Goal: Task Accomplishment & Management: Complete application form

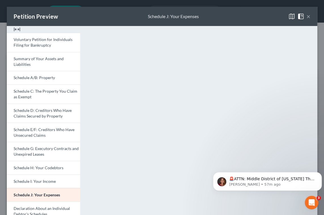
click at [306, 20] on button "×" at bounding box center [308, 16] width 4 height 7
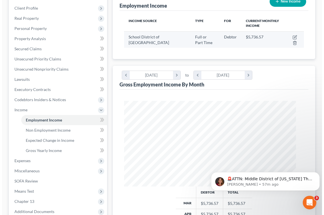
scroll to position [77, 0]
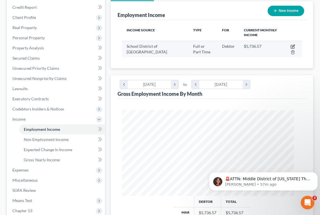
click at [290, 49] on icon "button" at bounding box center [292, 46] width 5 height 5
select select "0"
select select "39"
select select "1"
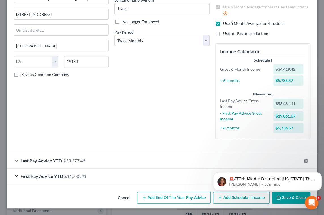
scroll to position [130, 0]
click at [144, 56] on div "Debtor Spouse Occupation teacher Length of Employment 1 year No Longer Employed…" at bounding box center [161, 54] width 101 height 179
click at [62, 158] on span "Last Pay Advice YTD" at bounding box center [41, 160] width 42 height 5
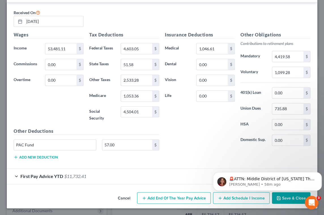
scroll to position [284, 0]
click at [65, 54] on input "53,481.11" at bounding box center [60, 48] width 31 height 11
type input "69,855.51"
click at [135, 43] on input "4,603.05" at bounding box center [136, 48] width 31 height 11
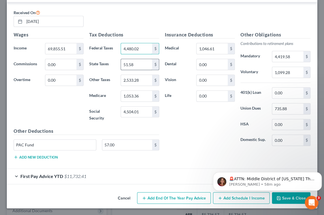
type input "4,480.02"
click at [132, 63] on input "51.58" at bounding box center [136, 64] width 31 height 11
click at [138, 117] on input "4,504.01" at bounding box center [136, 112] width 31 height 11
click at [41, 27] on input "[DATE]" at bounding box center [53, 21] width 59 height 11
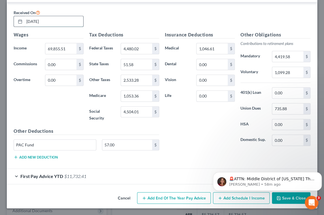
drag, startPoint x: 46, startPoint y: 79, endPoint x: 34, endPoint y: 79, distance: 11.6
click at [34, 27] on input "[DATE]" at bounding box center [53, 21] width 59 height 11
type input "[DATE]"
click at [138, 115] on input "4,504.01" at bounding box center [136, 112] width 31 height 11
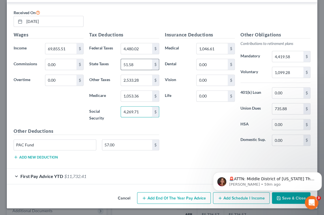
type input "4,269.71"
click at [138, 59] on input "51.58" at bounding box center [136, 64] width 31 height 11
type input "2,401.69"
click at [130, 75] on input "2,533.28" at bounding box center [136, 80] width 31 height 11
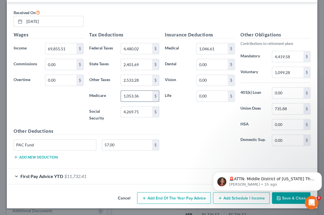
click at [135, 96] on input "1,053.36" at bounding box center [136, 96] width 31 height 11
click at [135, 95] on input "1,053.36" at bounding box center [136, 96] width 31 height 11
type input "998.56"
click at [142, 75] on input "2,533.28" at bounding box center [136, 80] width 31 height 11
type input "48.89"
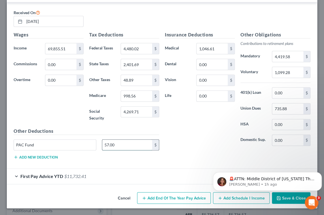
click at [125, 151] on input "57.00" at bounding box center [127, 145] width 50 height 11
type input "54.00"
click at [286, 104] on input "735.88" at bounding box center [287, 109] width 31 height 11
type input "697.60"
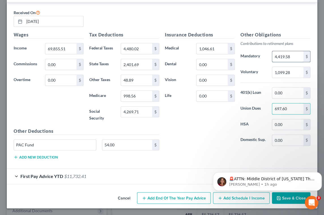
click at [274, 51] on input "4,419.58" at bounding box center [287, 56] width 31 height 11
type input "4,132.46"
click at [274, 73] on input "1,099.28" at bounding box center [287, 72] width 31 height 11
click at [212, 43] on input "1,046.61" at bounding box center [211, 48] width 31 height 11
type input "989.19"
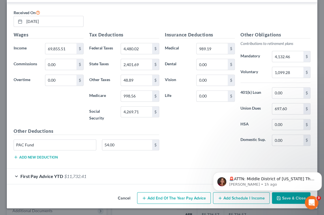
click at [170, 122] on div "Insurance Deductions Medical 989.19 $ Dental 0.00 $ Vision 0.00 $ Life 0.00 $" at bounding box center [200, 90] width 76 height 119
click at [272, 194] on body "🚨ATTN: Middle District of [US_STATE] The court has added a new Credit Counselin…" at bounding box center [267, 180] width 109 height 35
click at [274, 178] on p "🚨ATTN: Middle District of [US_STATE] The court has added a new Credit Counselin…" at bounding box center [271, 180] width 85 height 6
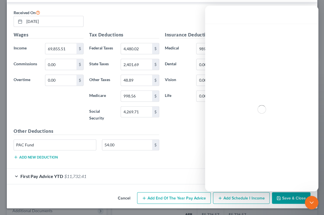
scroll to position [0, 0]
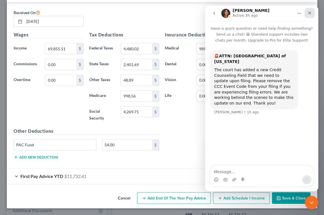
click at [310, 13] on icon "Close" at bounding box center [309, 13] width 5 height 5
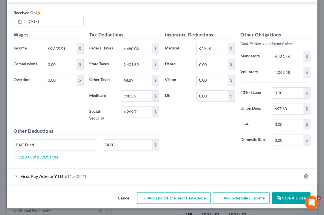
drag, startPoint x: 281, startPoint y: 198, endPoint x: 235, endPoint y: 158, distance: 61.2
click at [44, 122] on div "Wages Income * 69,855.51 $ Commissions 0.00 $ Overtime 0.00 $" at bounding box center [49, 79] width 76 height 96
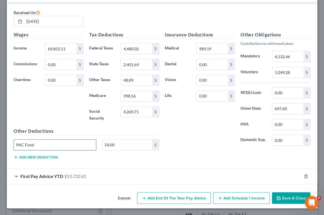
click at [55, 140] on input "PAC Fund" at bounding box center [55, 145] width 82 height 11
click at [40, 160] on button "Add new deduction" at bounding box center [36, 157] width 44 height 5
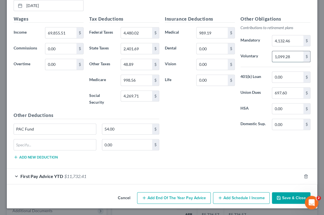
click at [279, 62] on input "1,099.28" at bounding box center [287, 56] width 31 height 11
type input "0.00"
click at [46, 150] on input "text" at bounding box center [55, 144] width 82 height 11
type input "P"
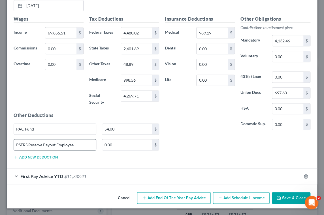
type input "PSERS Reserve Payout Employee"
paste input "1,099.28"
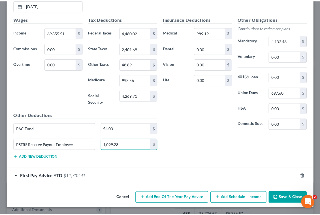
scroll to position [378, 0]
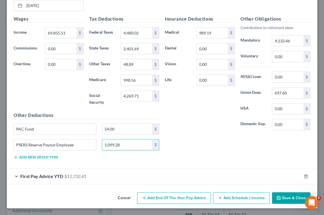
type input "1,099.28"
click at [282, 195] on button "Save & Close" at bounding box center [291, 198] width 38 height 12
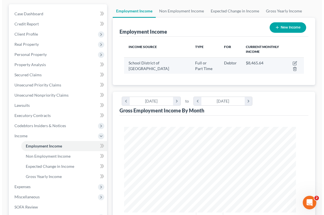
scroll to position [77, 0]
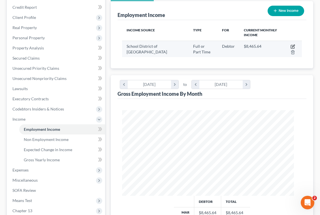
click at [292, 47] on icon "button" at bounding box center [293, 46] width 3 height 3
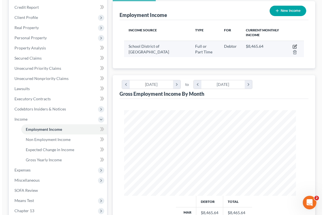
scroll to position [87, 186]
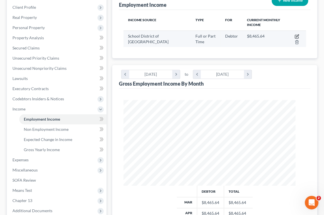
select select "0"
select select "39"
select select "1"
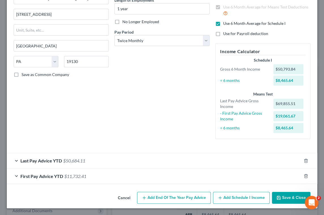
scroll to position [130, 0]
click at [22, 169] on div "First Pay Advice YTD $11,732.41" at bounding box center [154, 176] width 294 height 15
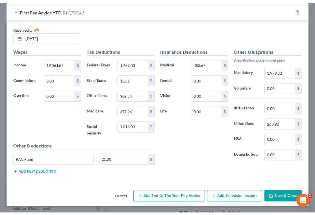
scroll to position [259, 0]
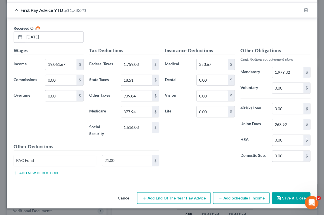
drag, startPoint x: 138, startPoint y: 21, endPoint x: 114, endPoint y: 6, distance: 28.0
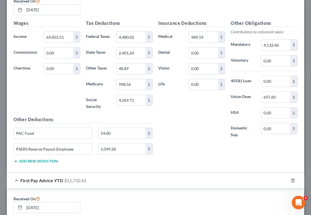
scroll to position [233, 0]
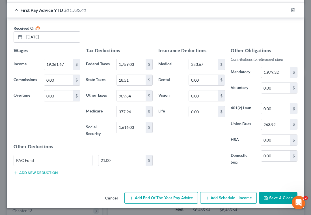
scroll to position [284, 0]
click at [34, 42] on input "[DATE]" at bounding box center [52, 37] width 56 height 11
type input "[DATE]"
click at [67, 70] on input "19,061.67" at bounding box center [58, 64] width 29 height 11
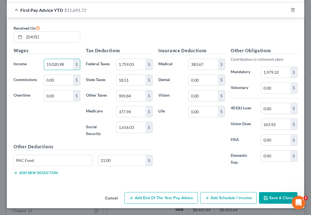
type input "19,020.98"
click at [51, 171] on button "Add new deduction" at bounding box center [36, 173] width 44 height 5
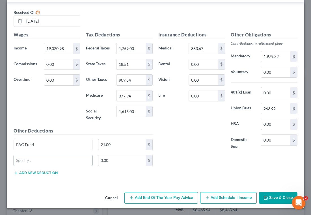
click at [38, 166] on input "text" at bounding box center [53, 160] width 78 height 11
type input "PSERS Employee Results"
click at [109, 166] on input "0.00" at bounding box center [121, 160] width 47 height 11
type input "2"
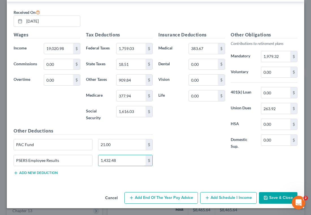
scroll to position [332, 0]
type input "1,432.48"
click at [195, 43] on input "383.67" at bounding box center [203, 48] width 29 height 11
type input "274.05"
click at [137, 117] on input "1,616.03" at bounding box center [131, 111] width 29 height 11
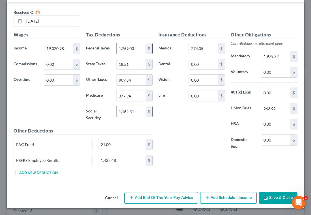
type input "1,162.31"
click at [133, 43] on input "1,759.03" at bounding box center [131, 48] width 29 height 11
type input "1,330.95"
click at [126, 59] on input "18.51" at bounding box center [131, 64] width 29 height 11
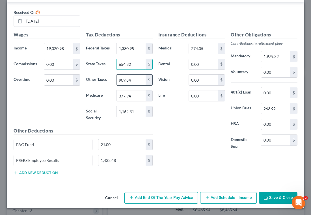
type input "654.32"
click at [122, 85] on input "909.84" at bounding box center [131, 80] width 29 height 11
type input "13.31"
click at [128, 101] on input "377.94" at bounding box center [131, 96] width 29 height 11
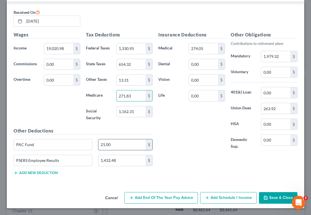
type input "271.83"
click at [118, 141] on input "21.00" at bounding box center [121, 144] width 47 height 11
type input "15.00"
click at [279, 103] on input "263.92" at bounding box center [275, 108] width 29 height 11
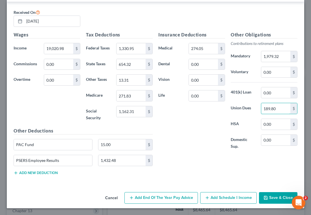
scroll to position [332, 0]
type input "189.80"
click at [266, 51] on input "1,979.32" at bounding box center [275, 56] width 29 height 11
type input "0.00"
click at [192, 143] on div "Insurance Deductions Medical 274.05 $ Dental 0.00 $ Vision 0.00 $ Life 0.00 $" at bounding box center [192, 93] width 72 height 125
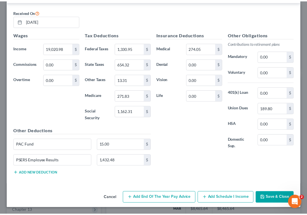
scroll to position [378, 0]
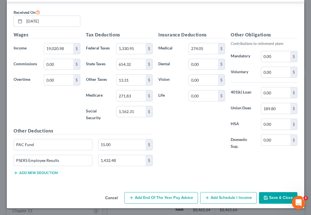
click at [276, 193] on button "Save & Close" at bounding box center [278, 198] width 38 height 12
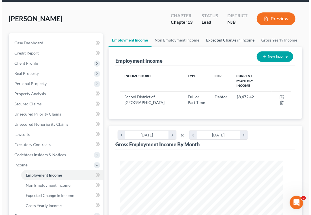
scroll to position [25, 0]
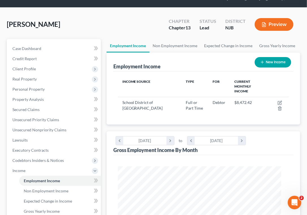
click at [267, 31] on button "Preview" at bounding box center [274, 24] width 39 height 13
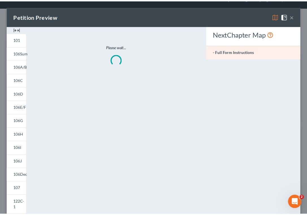
scroll to position [83, 177]
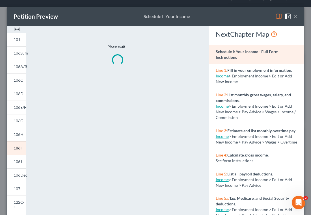
click at [276, 19] on img at bounding box center [279, 16] width 7 height 7
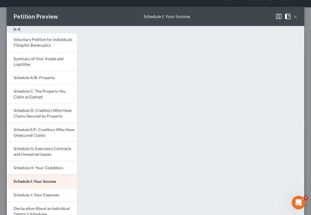
click at [294, 19] on button "×" at bounding box center [296, 16] width 4 height 7
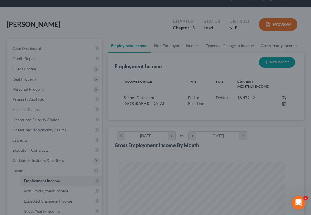
scroll to position [282843, 282751]
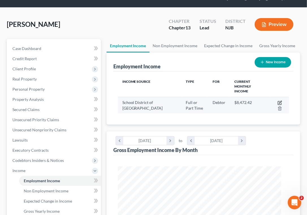
click at [278, 105] on icon "button" at bounding box center [280, 103] width 5 height 5
select select "0"
select select "39"
select select "1"
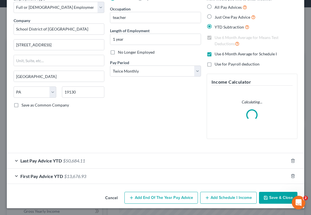
scroll to position [91, 0]
click at [85, 158] on span "$50,684.11" at bounding box center [74, 160] width 22 height 5
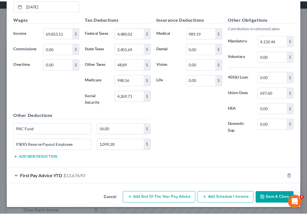
scroll to position [373, 0]
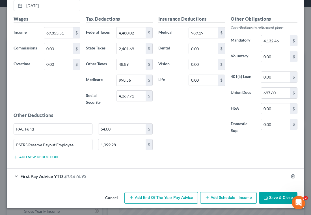
click at [265, 198] on button "Save & Close" at bounding box center [278, 198] width 38 height 12
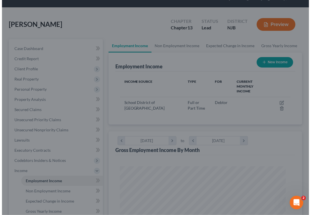
scroll to position [282843, 282751]
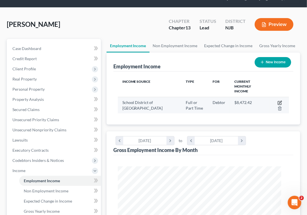
click at [278, 105] on icon "button" at bounding box center [280, 103] width 5 height 5
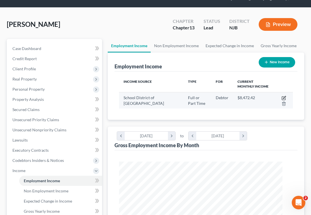
scroll to position [83, 177]
select select "0"
select select "39"
select select "1"
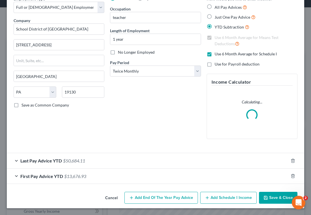
scroll to position [77, 0]
click at [63, 177] on span "First Pay Advice YTD" at bounding box center [41, 176] width 43 height 5
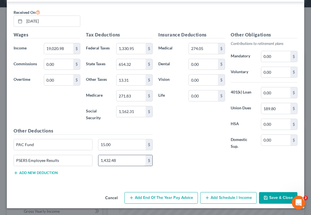
scroll to position [378, 0]
click at [111, 155] on input "1,432.48" at bounding box center [121, 160] width 47 height 11
click at [267, 56] on input "0.00" at bounding box center [275, 56] width 29 height 11
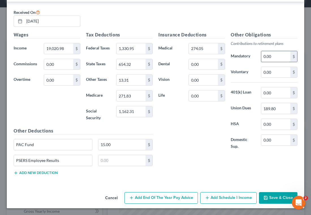
click at [267, 56] on input "0.00" at bounding box center [275, 56] width 29 height 11
paste input "1,432.48"
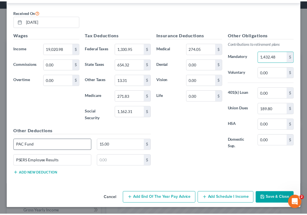
scroll to position [378, 0]
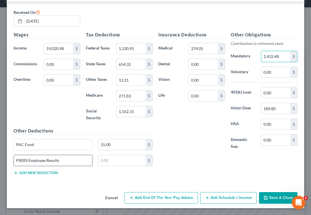
type input "1,432.48"
drag, startPoint x: 66, startPoint y: 148, endPoint x: 16, endPoint y: 149, distance: 50.4
click at [16, 155] on div "PSERS Employee Results" at bounding box center [53, 160] width 85 height 11
click at [58, 83] on div "Wages Income * 19,020.98 $ Commissions 0.00 $ Overtime 0.00 $" at bounding box center [47, 79] width 72 height 96
click at [263, 196] on button "Save & Close" at bounding box center [278, 198] width 38 height 12
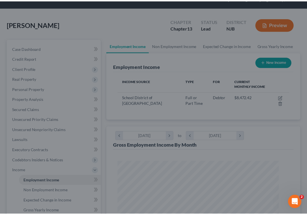
scroll to position [82, 175]
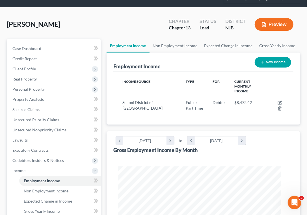
click at [270, 27] on button "Preview" at bounding box center [274, 24] width 39 height 13
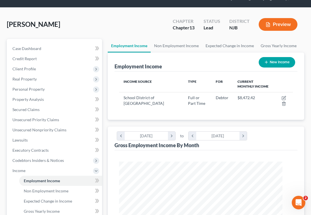
scroll to position [83, 177]
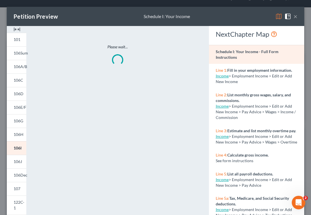
click at [276, 18] on img at bounding box center [279, 16] width 7 height 7
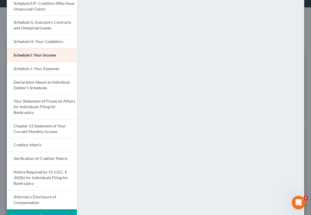
scroll to position [154, 0]
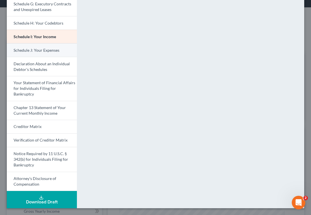
click at [40, 53] on span "Schedule J: Your Expenses" at bounding box center [37, 50] width 46 height 5
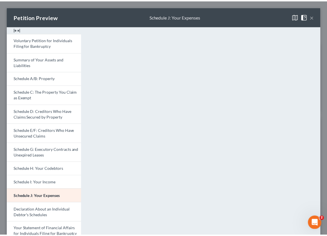
scroll to position [89, 190]
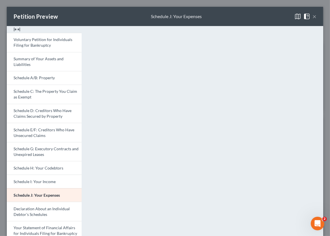
click at [313, 20] on button "×" at bounding box center [315, 16] width 4 height 7
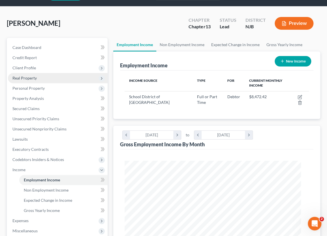
scroll to position [25, 0]
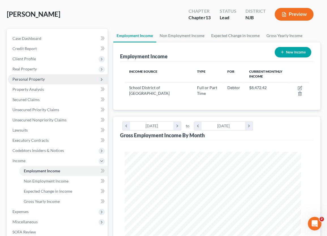
click at [45, 81] on span "Personal Property" at bounding box center [28, 79] width 32 height 5
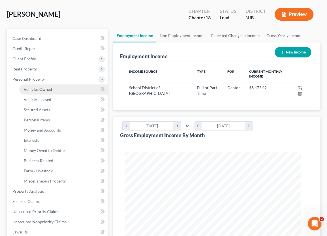
click at [52, 92] on span "Vehicles Owned" at bounding box center [38, 89] width 28 height 5
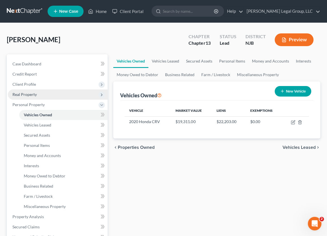
click at [46, 100] on span "Real Property" at bounding box center [58, 94] width 100 height 10
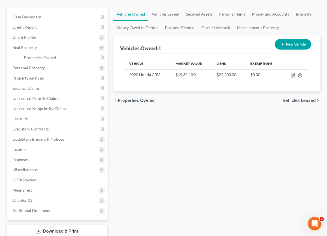
scroll to position [128, 0]
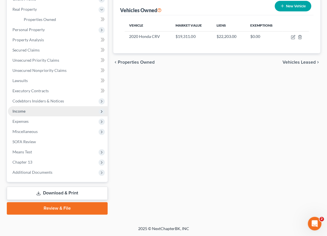
click at [65, 116] on span "Income" at bounding box center [58, 111] width 100 height 10
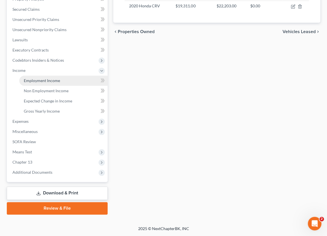
click at [60, 83] on span "Employment Income" at bounding box center [42, 80] width 36 height 5
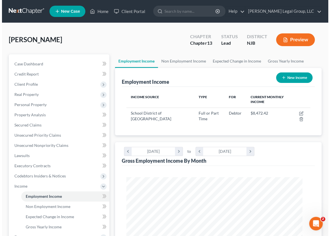
scroll to position [88, 188]
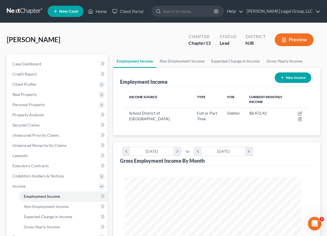
click at [280, 46] on button "Preview" at bounding box center [293, 39] width 39 height 13
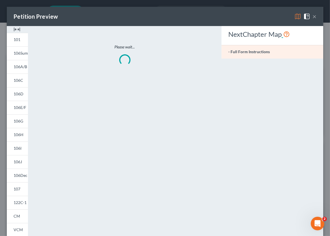
scroll to position [89, 190]
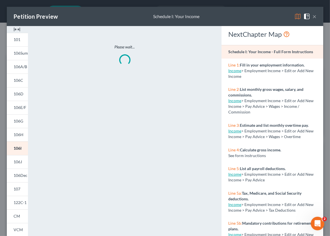
click at [295, 20] on img at bounding box center [298, 16] width 7 height 7
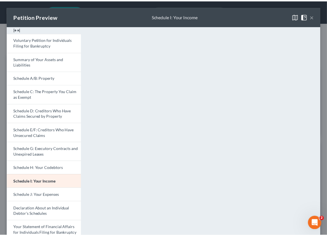
scroll to position [0, 0]
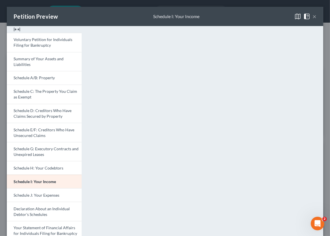
click at [313, 20] on button "×" at bounding box center [315, 16] width 4 height 7
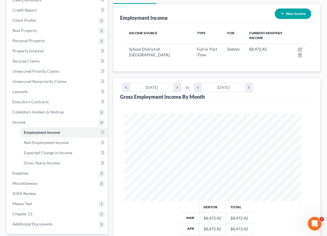
scroll to position [77, 0]
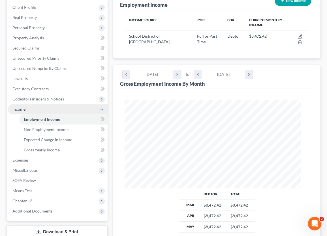
click at [104, 112] on icon at bounding box center [101, 109] width 5 height 5
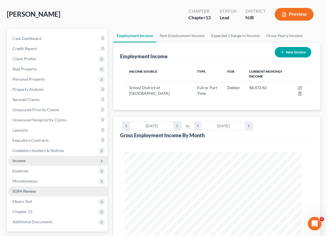
scroll to position [51, 0]
